Goal: Task Accomplishment & Management: Understand process/instructions

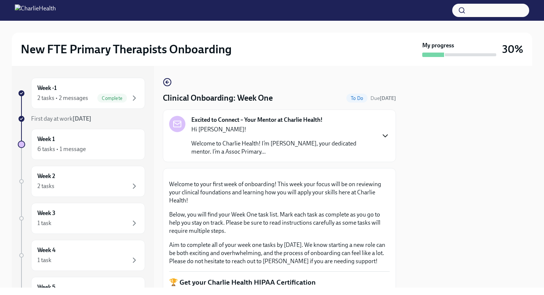
click at [383, 136] on icon "button" at bounding box center [385, 135] width 9 height 9
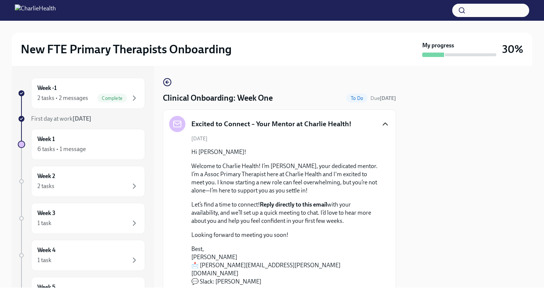
click at [384, 123] on icon "button" at bounding box center [385, 123] width 9 height 9
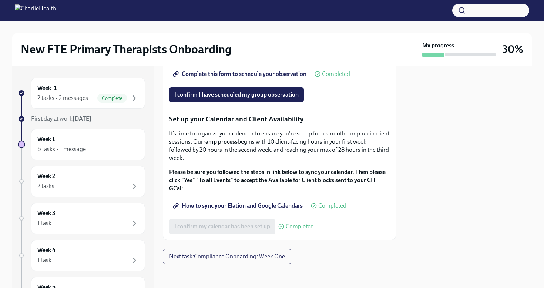
scroll to position [1209, 0]
click at [276, 260] on span "Next task : Compliance Onboarding: Week One" at bounding box center [227, 256] width 116 height 7
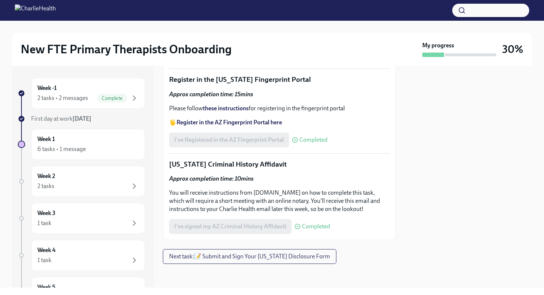
scroll to position [1071, 0]
click at [309, 256] on span "Next task : 📝 Submit and Sign Your [US_STATE] Disclosure Form" at bounding box center [249, 256] width 161 height 7
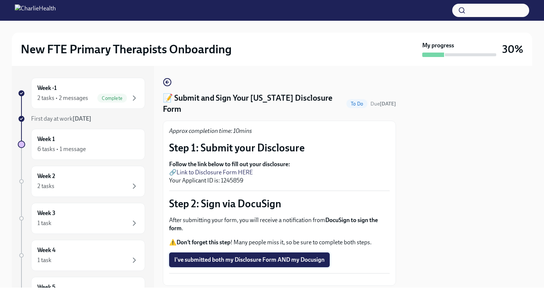
click at [307, 256] on span "I've submitted both my Disclosure Form AND my Docusign" at bounding box center [249, 259] width 150 height 7
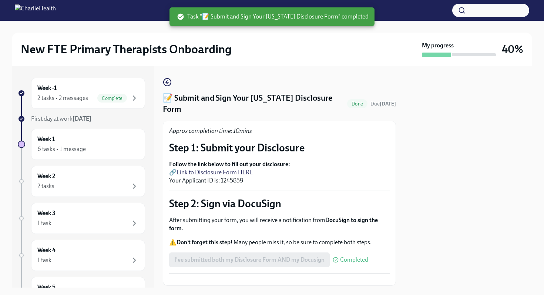
scroll to position [28, 0]
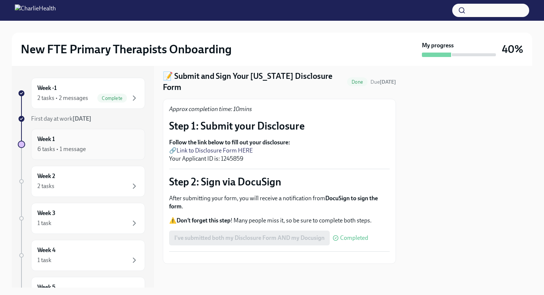
click at [57, 135] on div "Week 1 6 tasks • 1 message" at bounding box center [87, 144] width 101 height 18
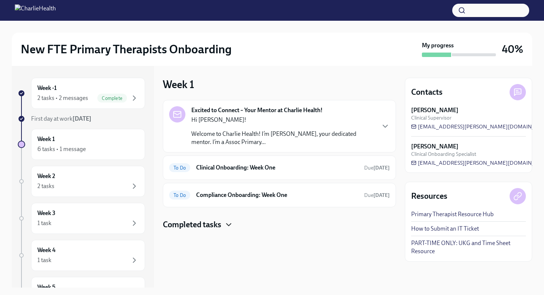
click at [227, 222] on icon "button" at bounding box center [228, 224] width 9 height 9
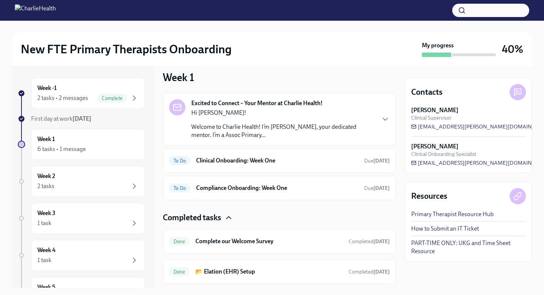
scroll to position [2, 0]
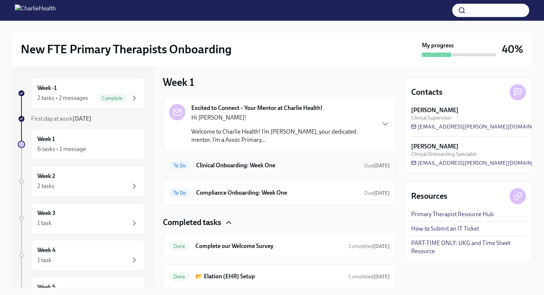
click at [245, 166] on h6 "Clinical Onboarding: Week One" at bounding box center [277, 165] width 162 height 8
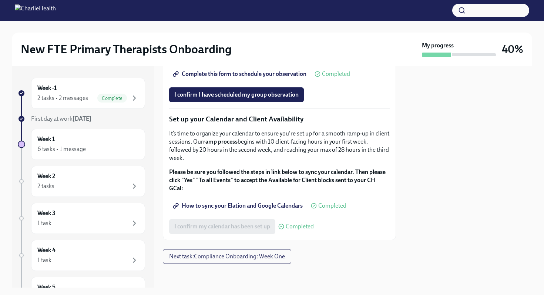
scroll to position [1221, 0]
click at [275, 251] on button "Next task : Compliance Onboarding: Week One" at bounding box center [227, 256] width 128 height 15
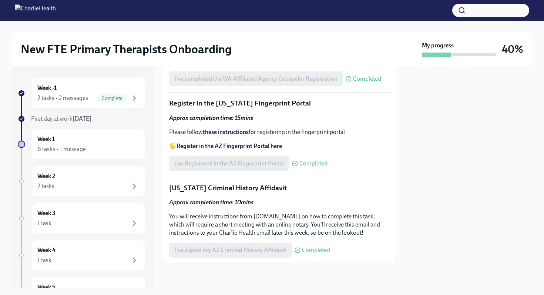
scroll to position [1047, 0]
